Goal: Task Accomplishment & Management: Complete application form

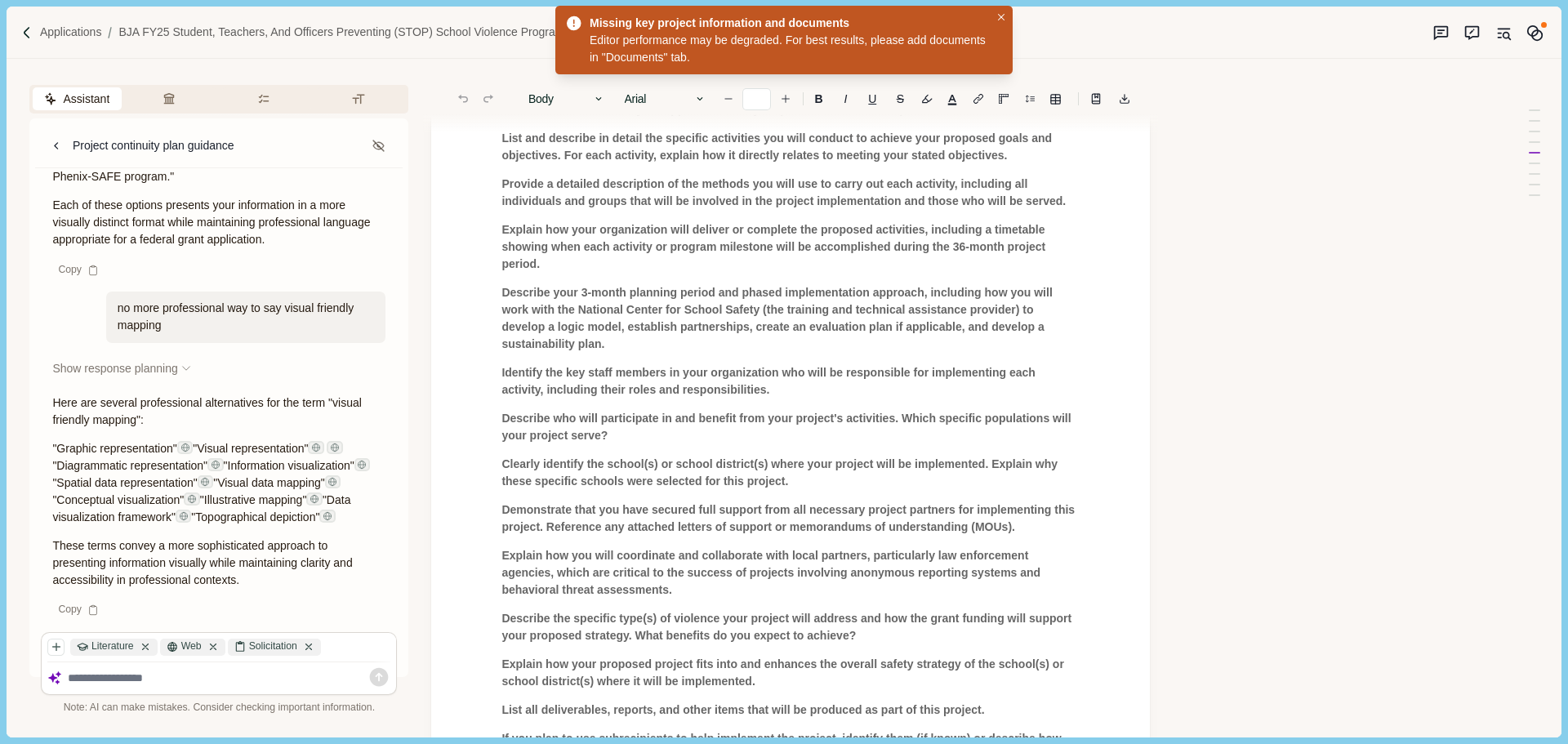
scroll to position [3403, 0]
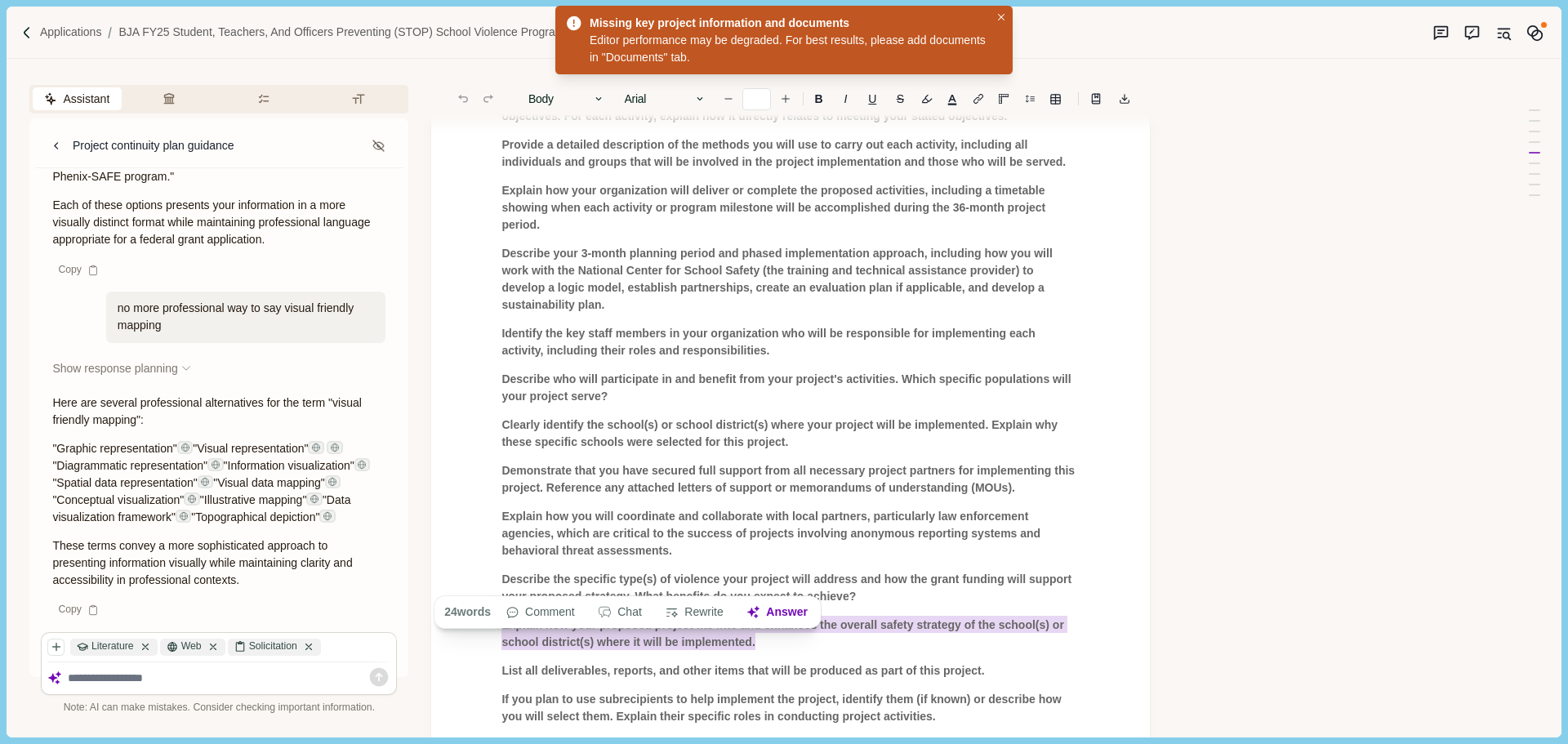
drag, startPoint x: 504, startPoint y: 562, endPoint x: 755, endPoint y: 577, distance: 251.4
click at [755, 617] on p "Explain how your proposed project fits into and enhances the overall safety str…" at bounding box center [790, 634] width 578 height 35
click at [784, 610] on button "Answer" at bounding box center [777, 612] width 78 height 23
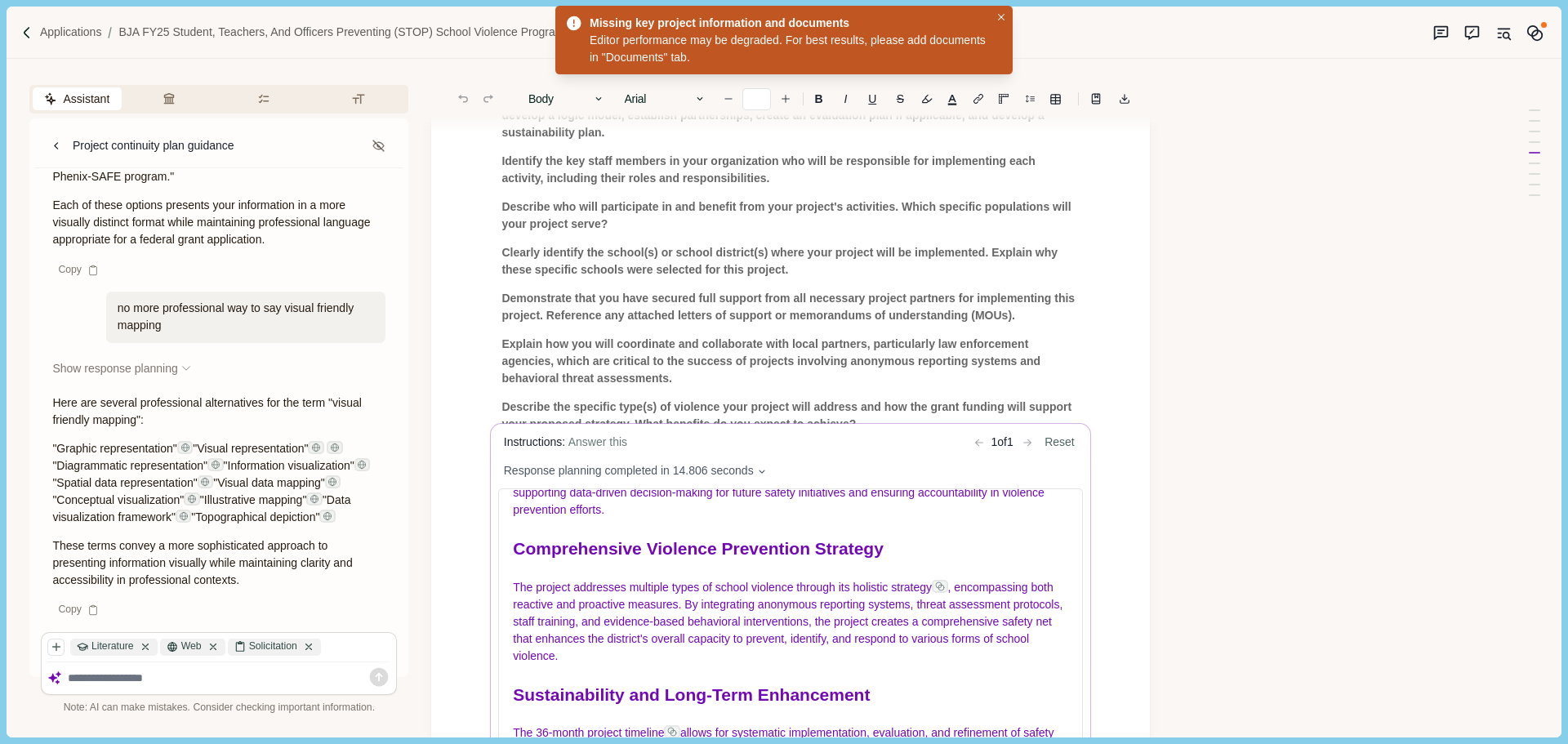
scroll to position [3893, 0]
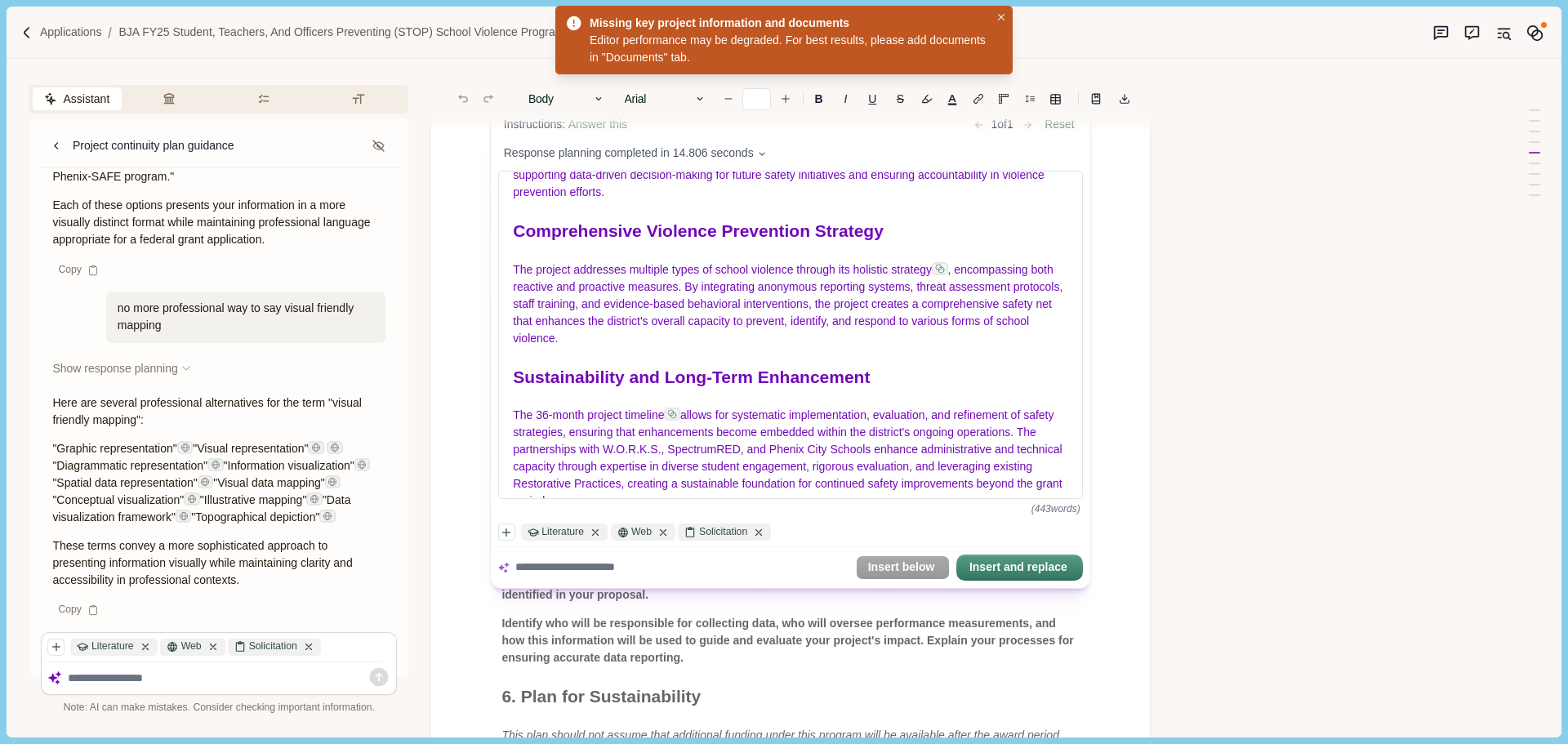
click at [887, 626] on body "Applications BJA FY25 Student, Teachers, and Officers Preventing (STOP) School …" at bounding box center [784, 372] width 1568 height 744
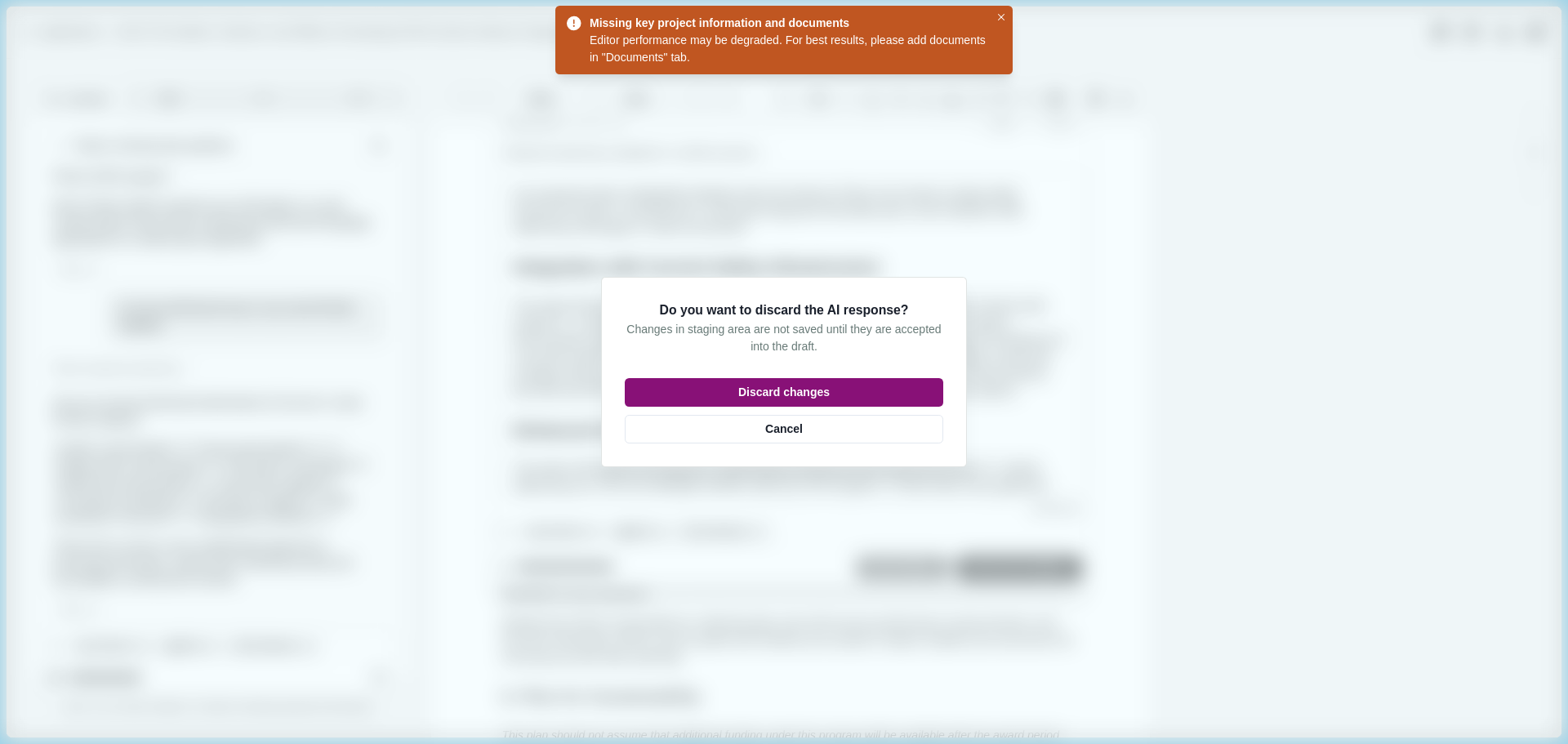
click at [796, 396] on button "Discard changes" at bounding box center [784, 392] width 318 height 29
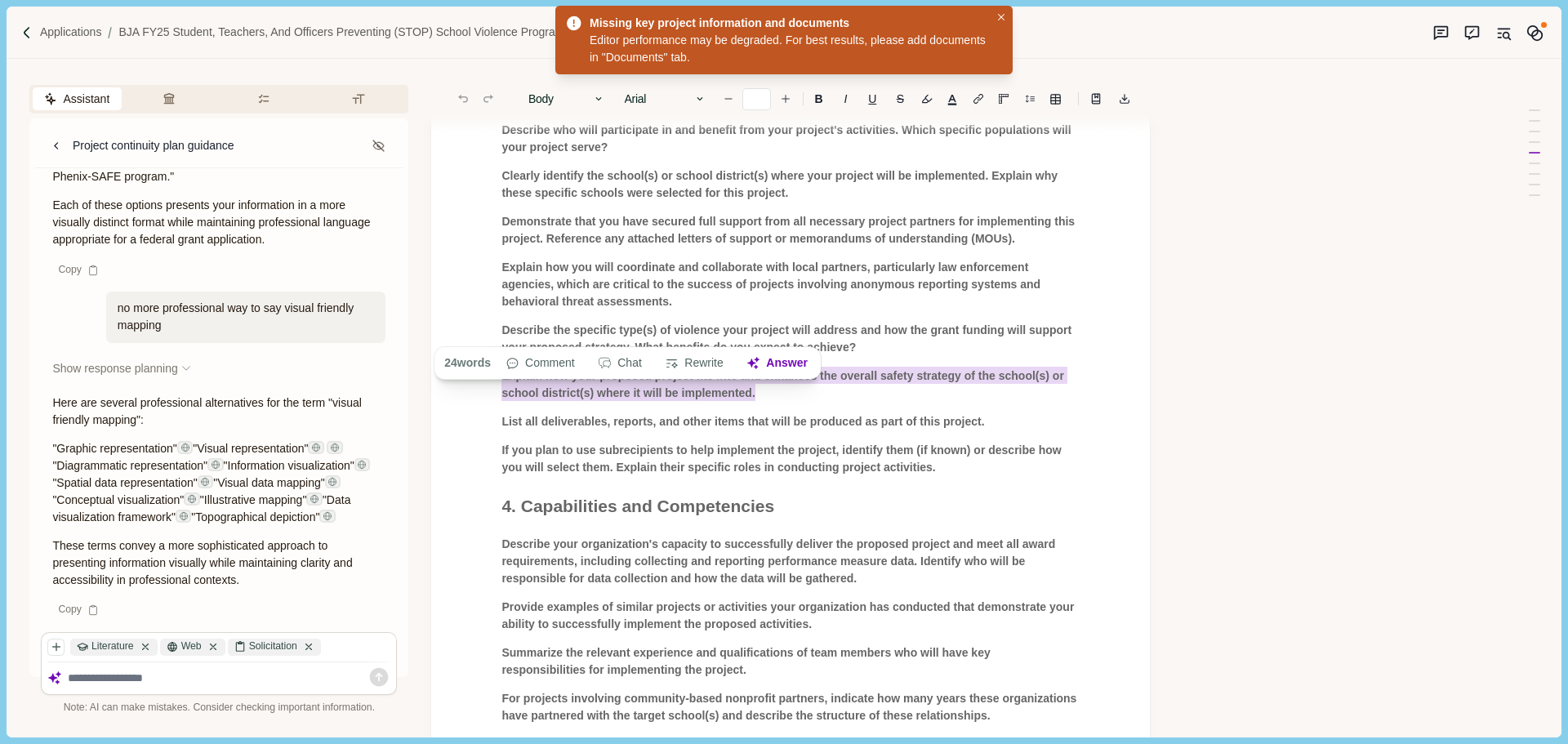
scroll to position [3648, 0]
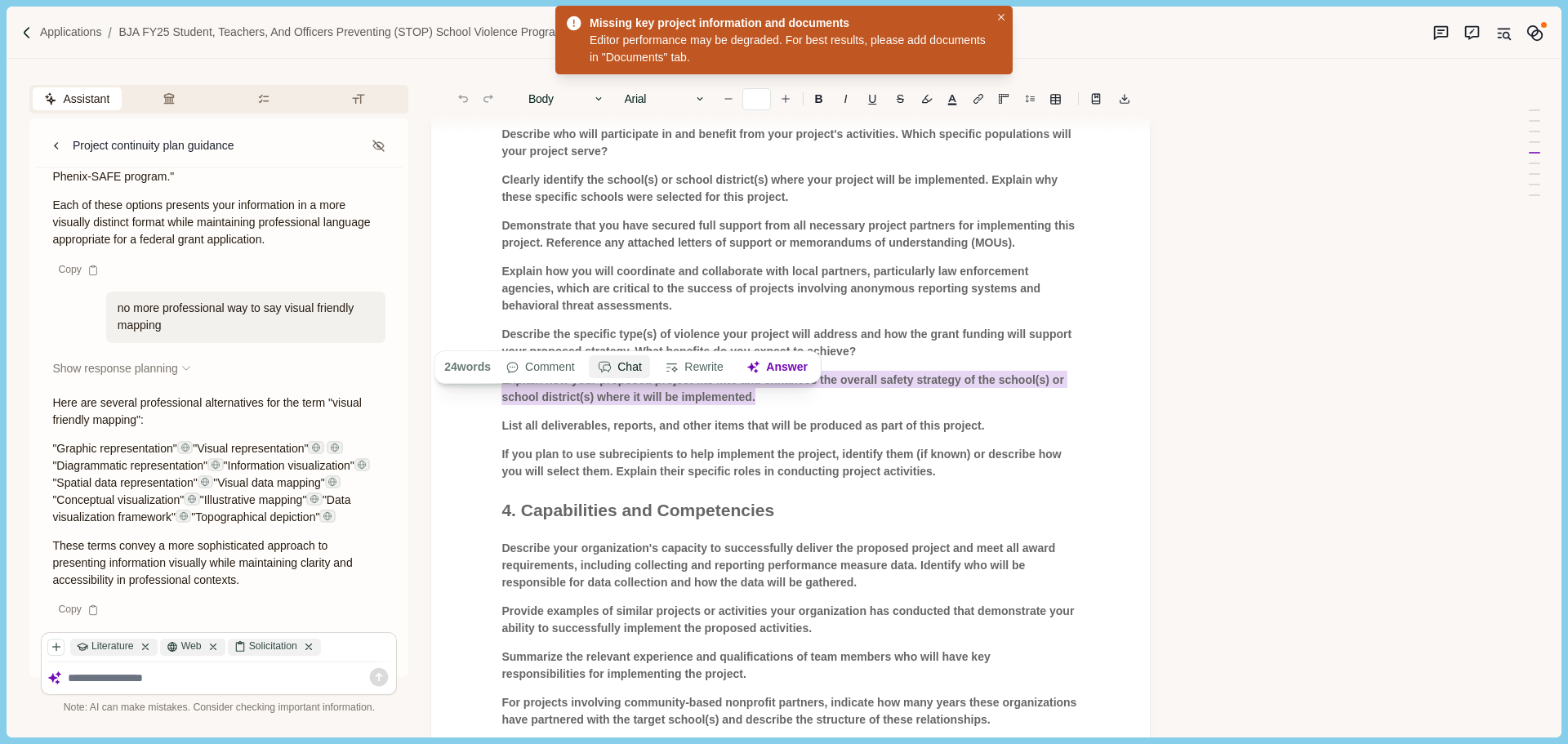
click at [621, 366] on button "Chat" at bounding box center [621, 367] width 61 height 23
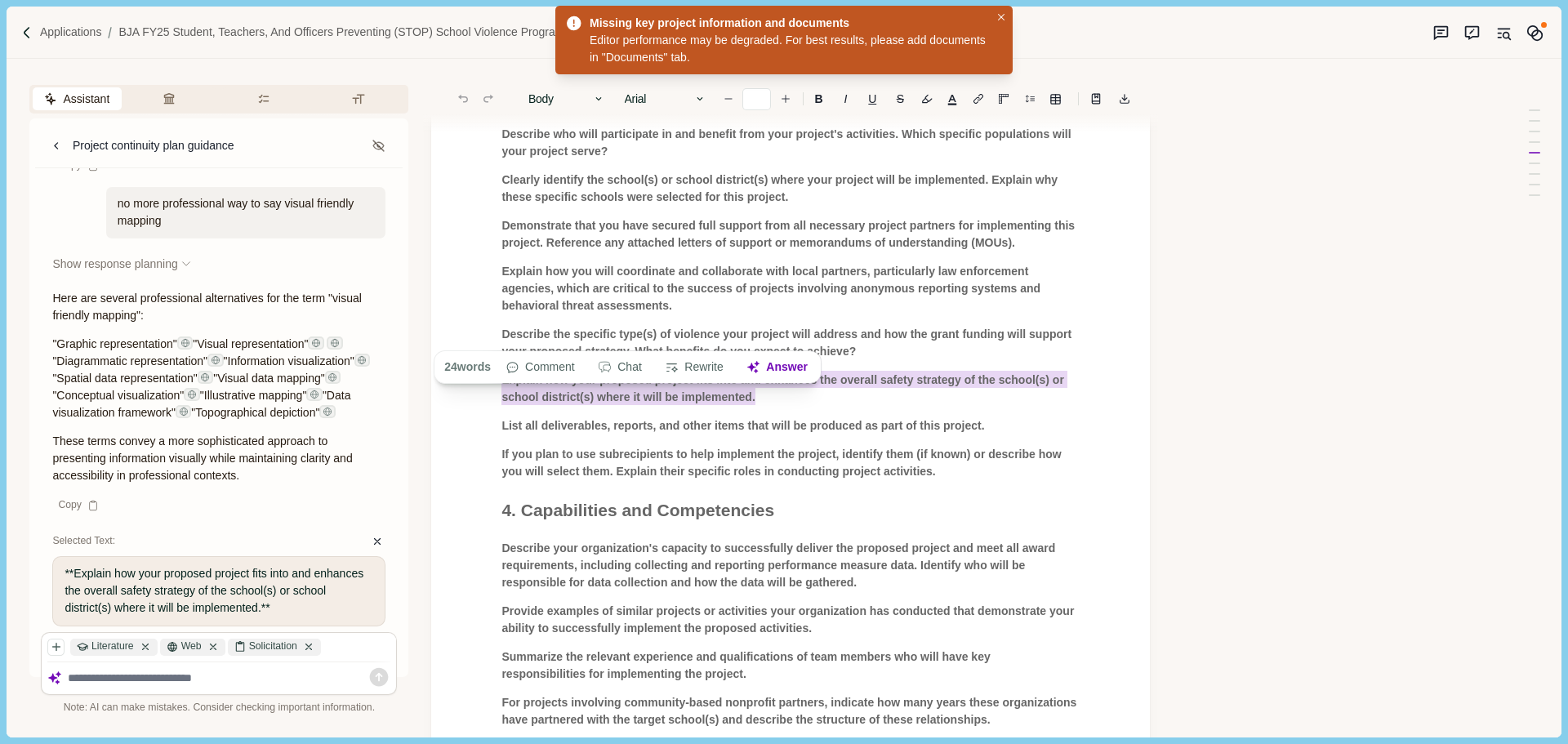
paste textarea "**********"
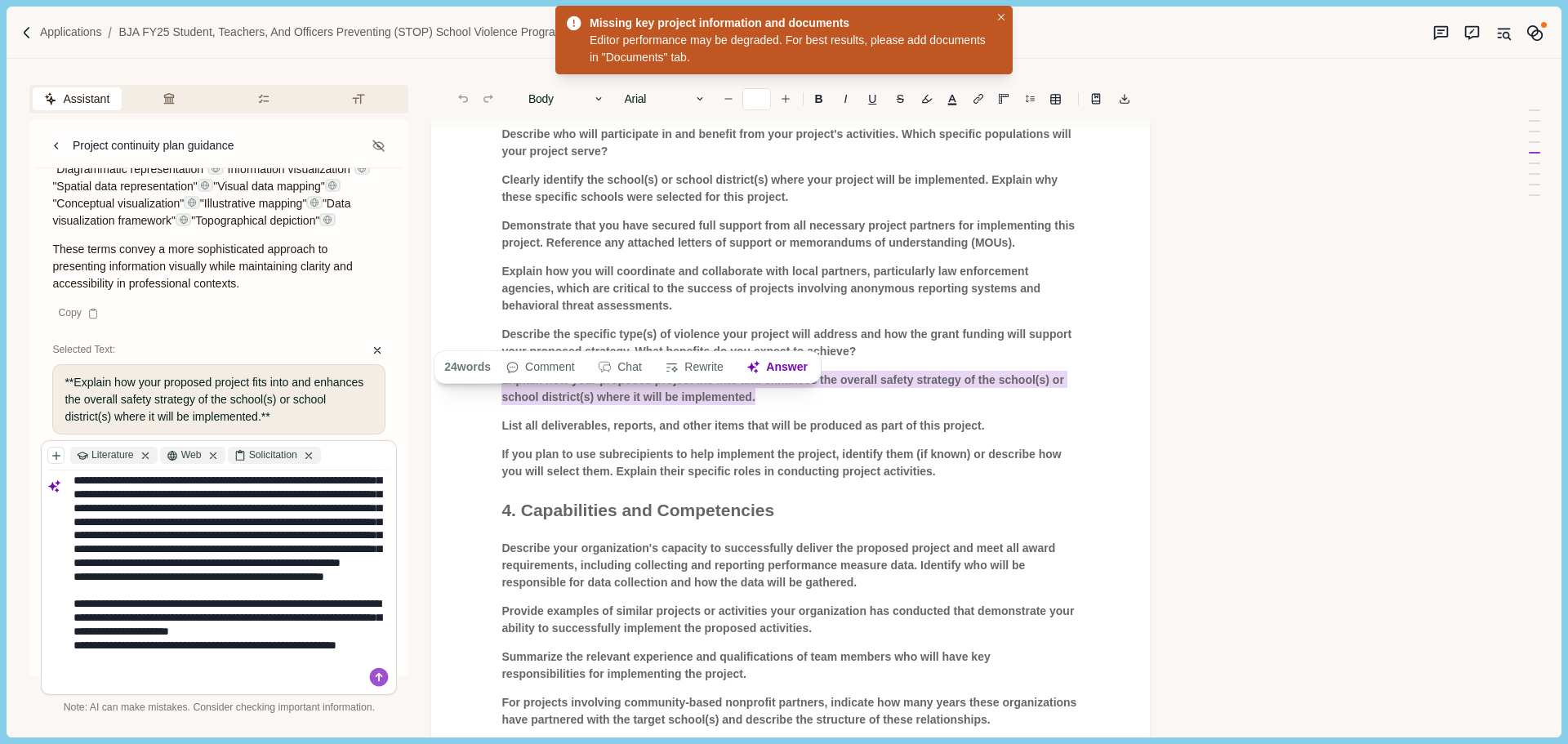
scroll to position [13, 0]
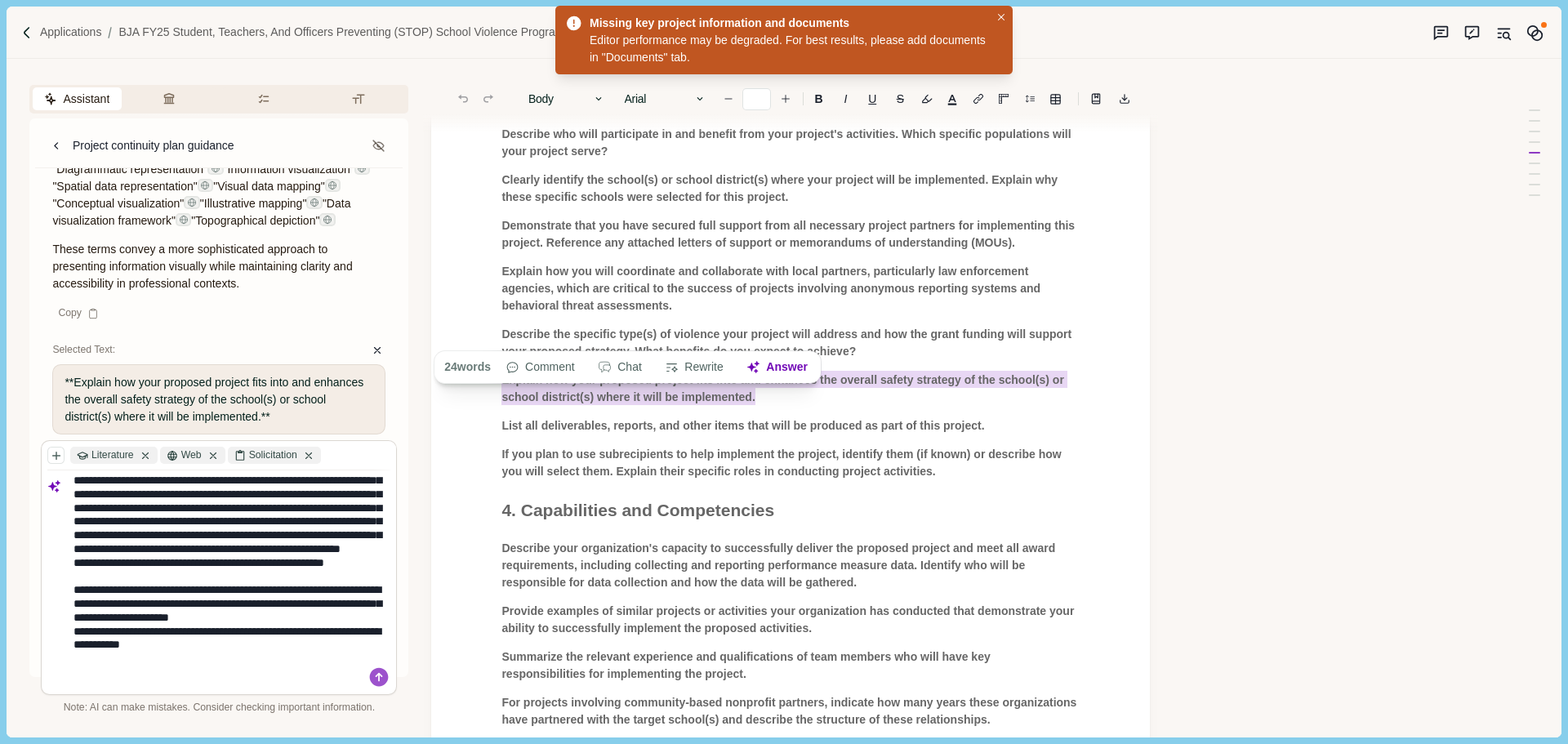
type textarea "**********"
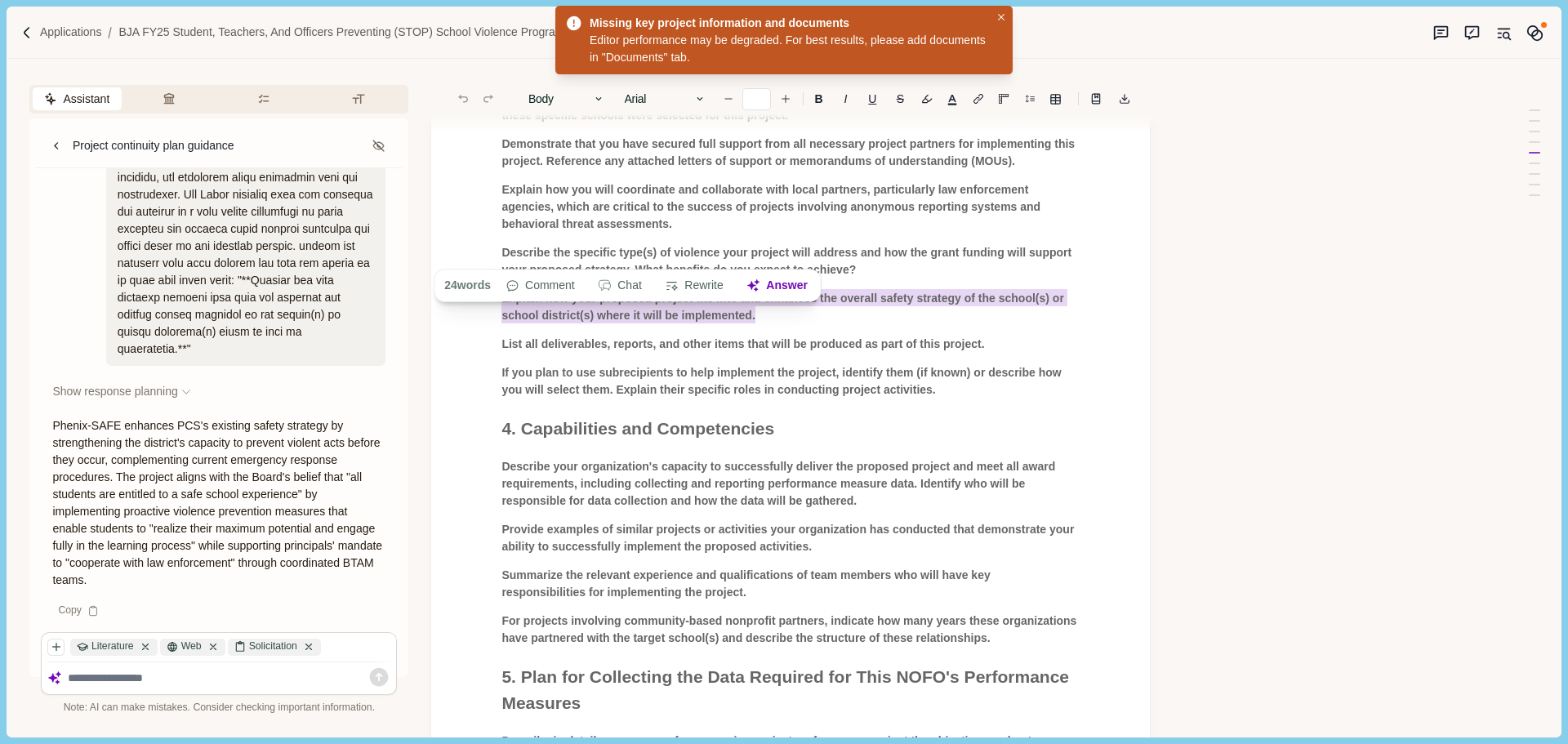
scroll to position [31861, 0]
drag, startPoint x: 236, startPoint y: 295, endPoint x: 256, endPoint y: 344, distance: 52.9
click at [256, 344] on div at bounding box center [246, 82] width 280 height 566
copy div "all students are entitled to a safe school experience in which students can rea…"
